Goal: Task Accomplishment & Management: Use online tool/utility

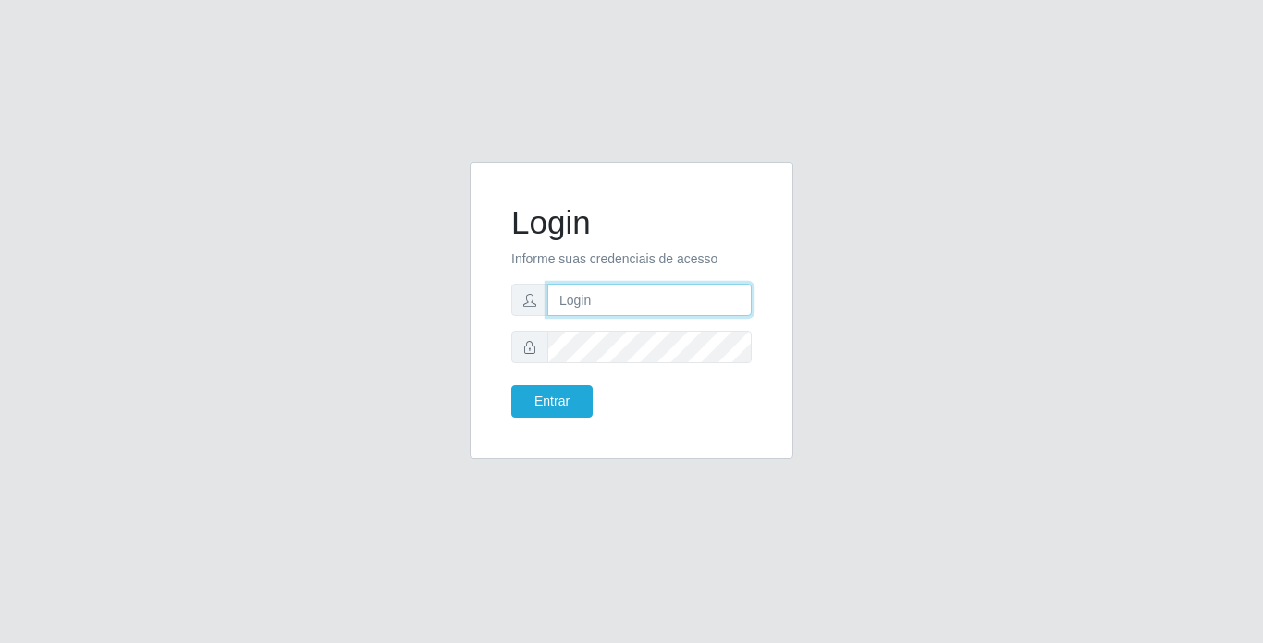
click at [726, 302] on input "text" at bounding box center [649, 300] width 204 height 32
type input "thiagoquirino@bemais"
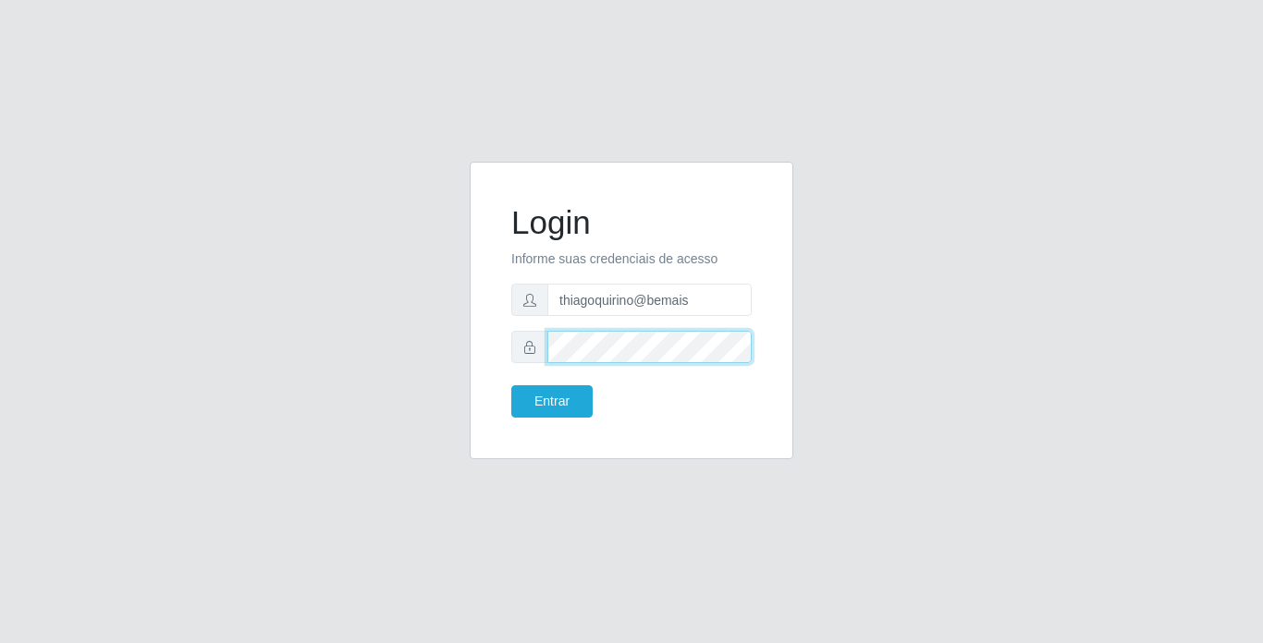
click at [511, 386] on button "Entrar" at bounding box center [551, 402] width 81 height 32
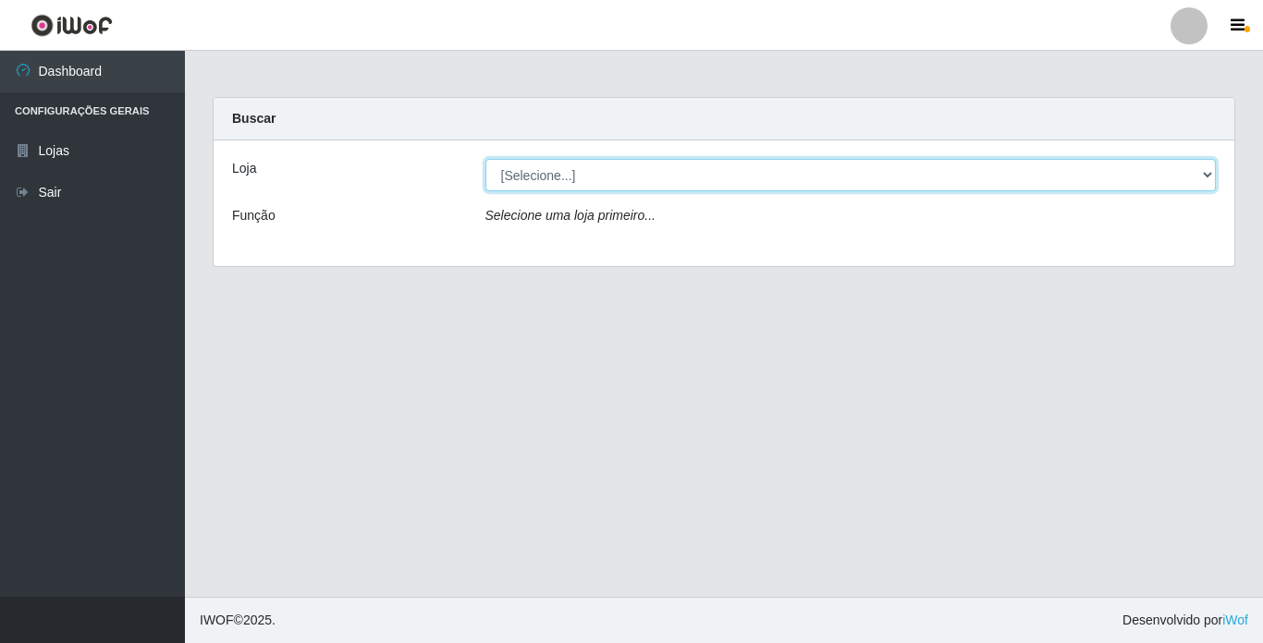
drag, startPoint x: 533, startPoint y: 166, endPoint x: 545, endPoint y: 192, distance: 28.5
click at [533, 166] on select "[Selecione...] Bemais Supermercados - [GEOGRAPHIC_DATA]" at bounding box center [850, 175] width 731 height 32
select select "250"
click at [485, 159] on select "[Selecione...] Bemais Supermercados - [GEOGRAPHIC_DATA]" at bounding box center [850, 175] width 731 height 32
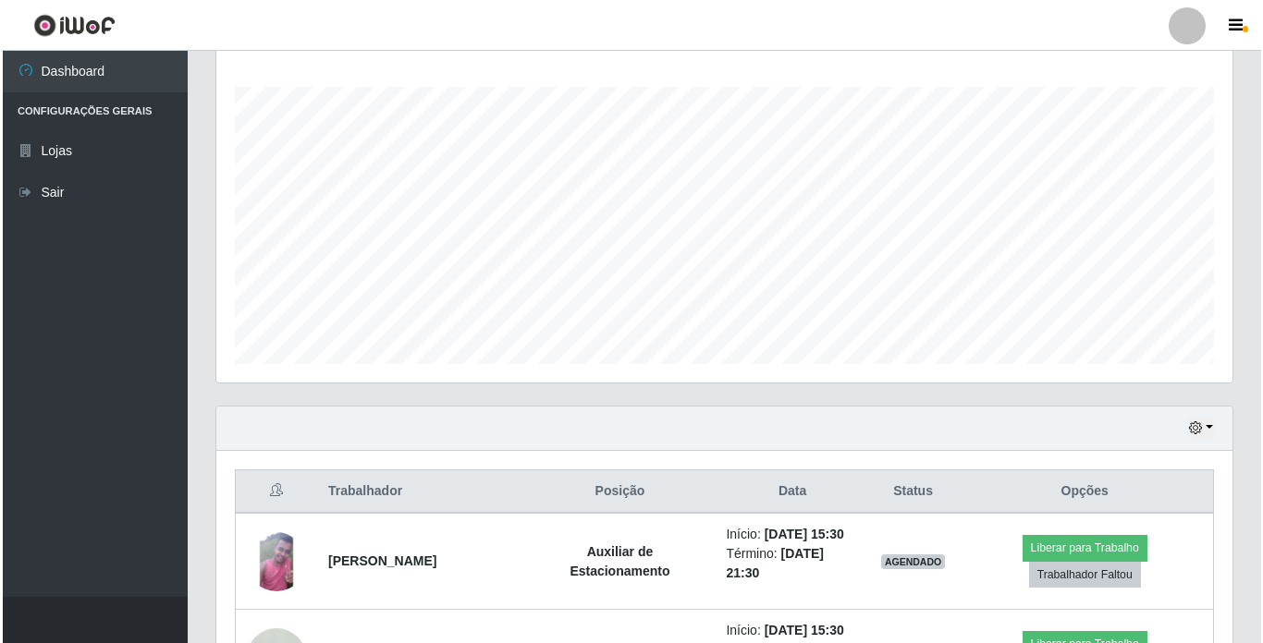
scroll to position [555, 0]
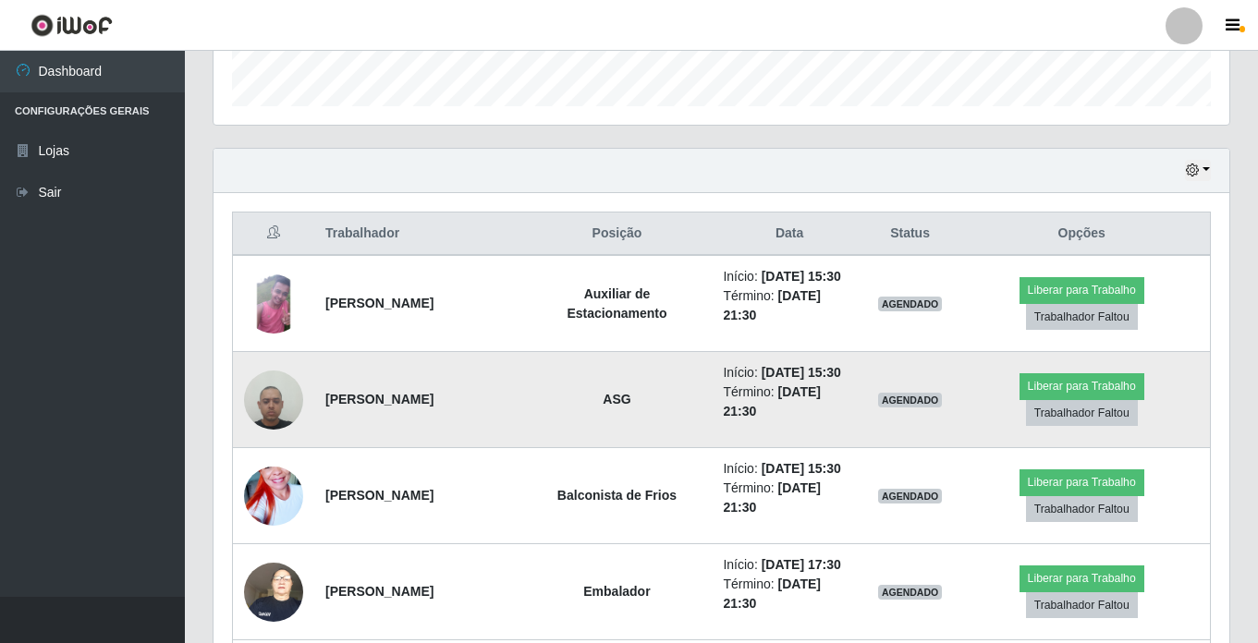
click at [293, 408] on img at bounding box center [273, 400] width 59 height 79
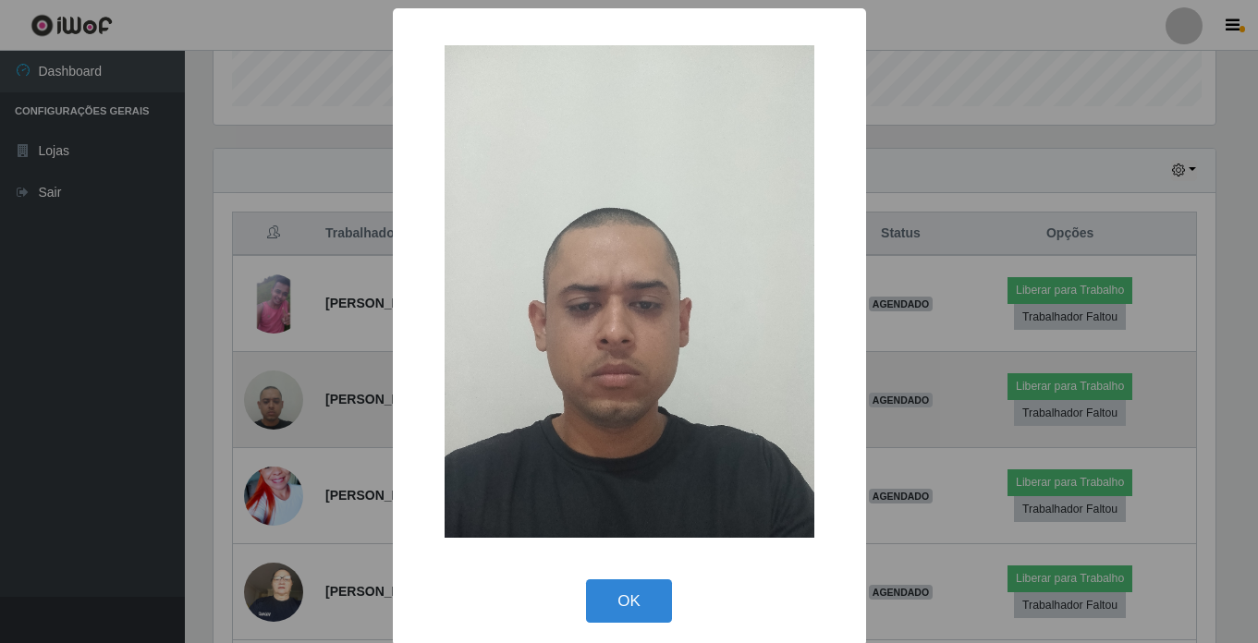
scroll to position [384, 1007]
click at [293, 408] on div "× OK Cancel" at bounding box center [631, 321] width 1263 height 643
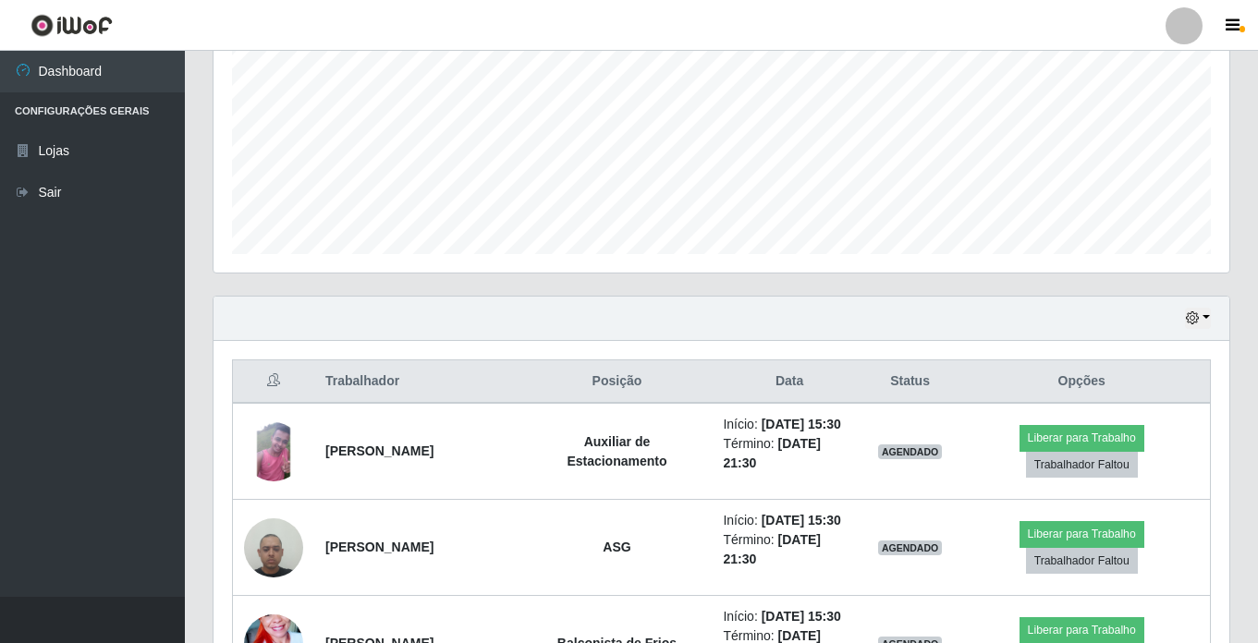
scroll to position [277, 0]
